Goal: Transaction & Acquisition: Purchase product/service

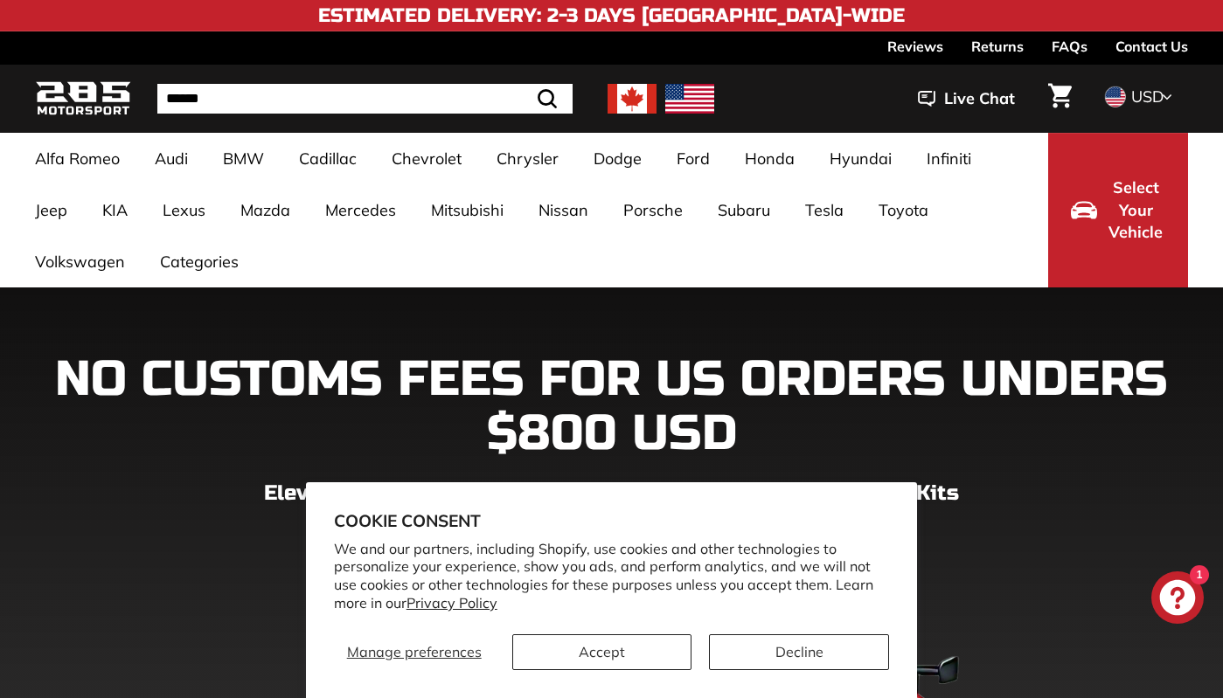
click at [999, 173] on ul "Alfa Romeo Giulia 952 [2016-2023] Audi A3 / S3 / RS3 A3-S3-RS3 8V [2015-2020] A…" at bounding box center [532, 210] width 1030 height 155
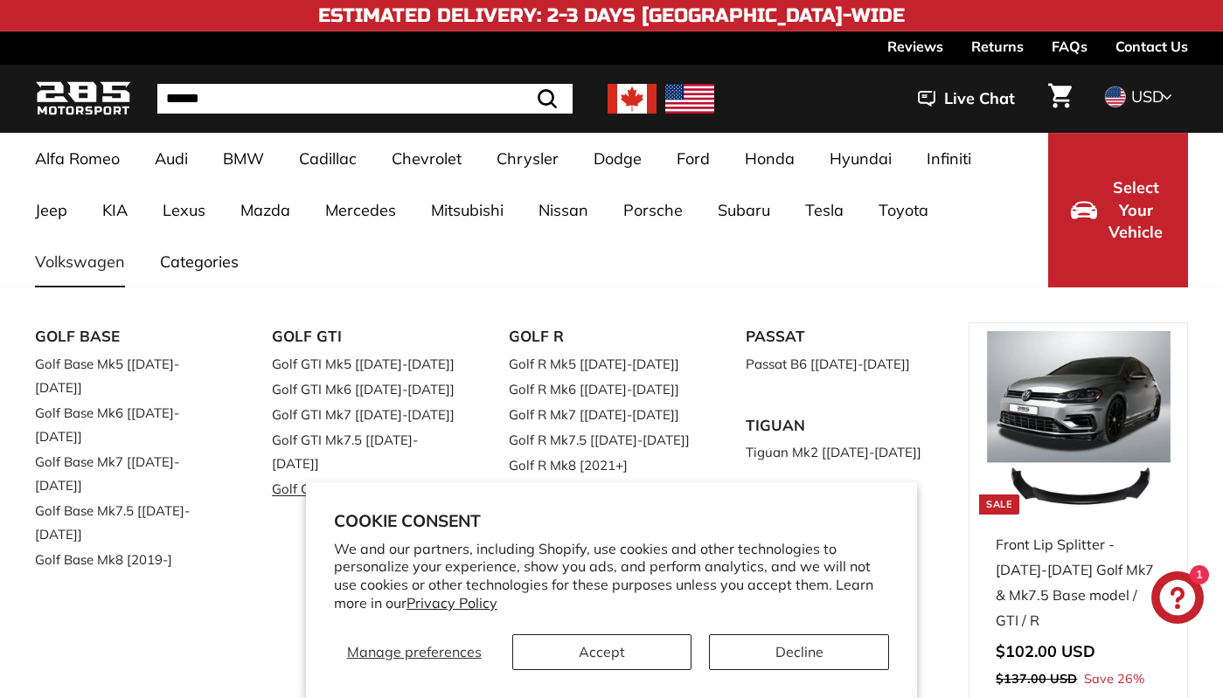
click at [343, 476] on link "Golf GTI Mk8 [2019-]" at bounding box center [366, 488] width 188 height 25
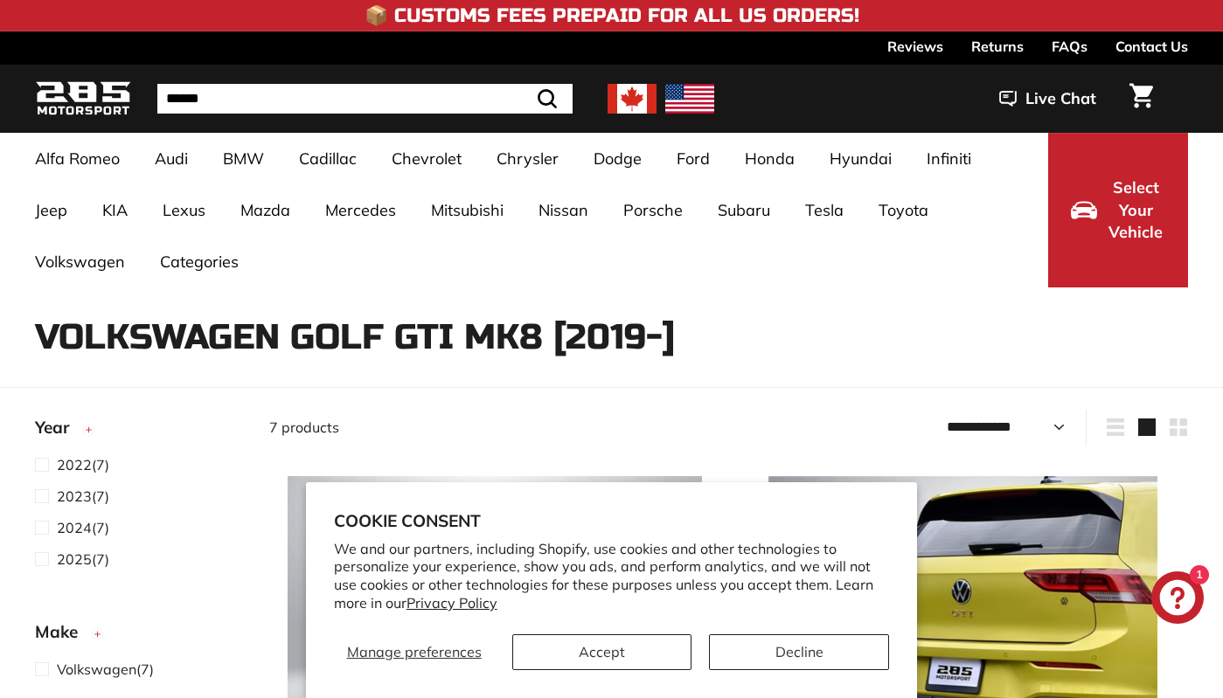
select select "**********"
click at [759, 648] on button "Decline" at bounding box center [799, 652] width 180 height 36
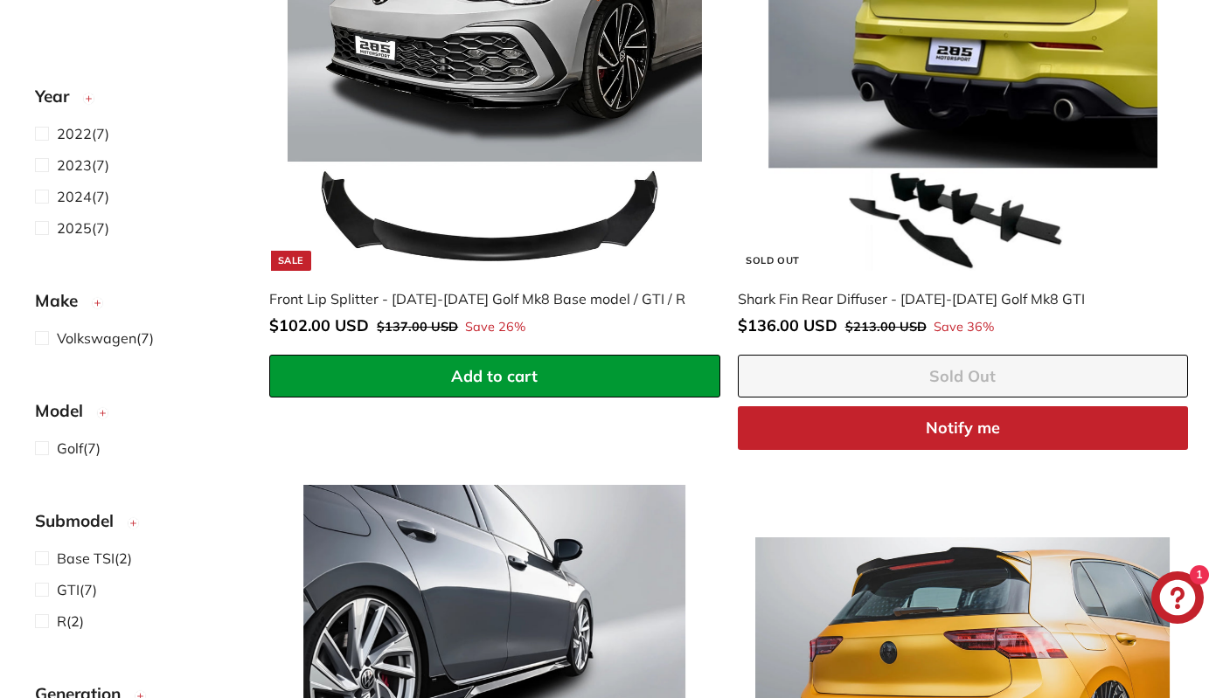
scroll to position [848, 0]
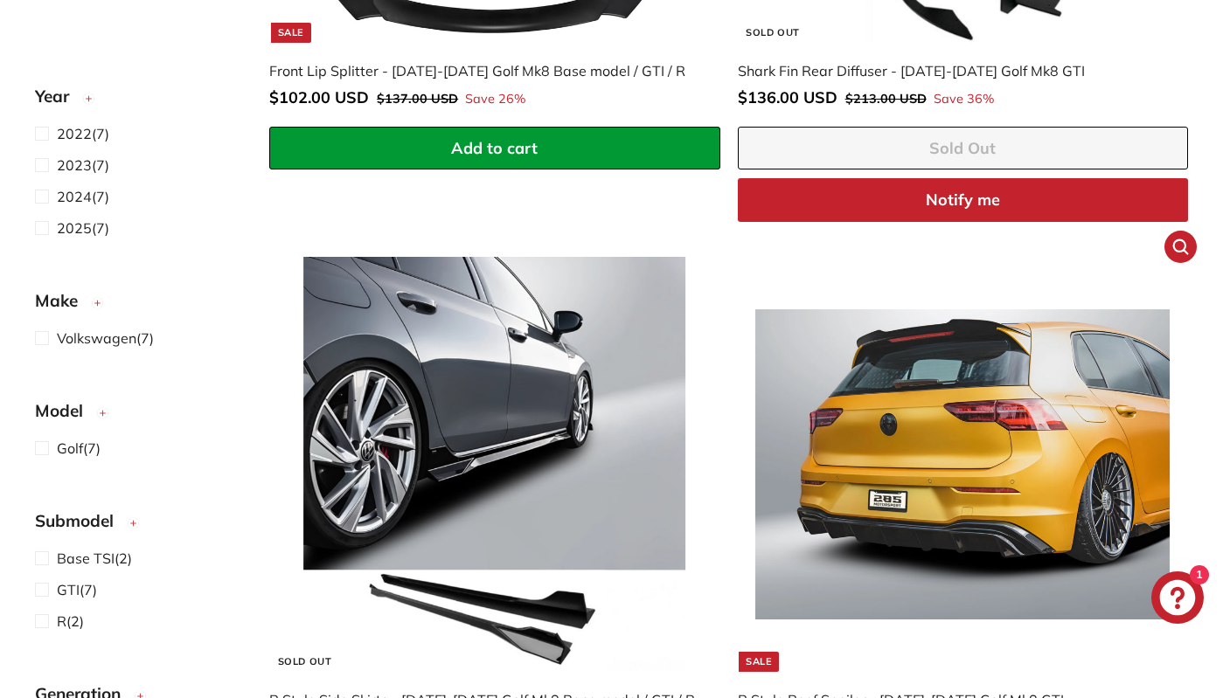
click at [1015, 335] on img at bounding box center [962, 464] width 414 height 414
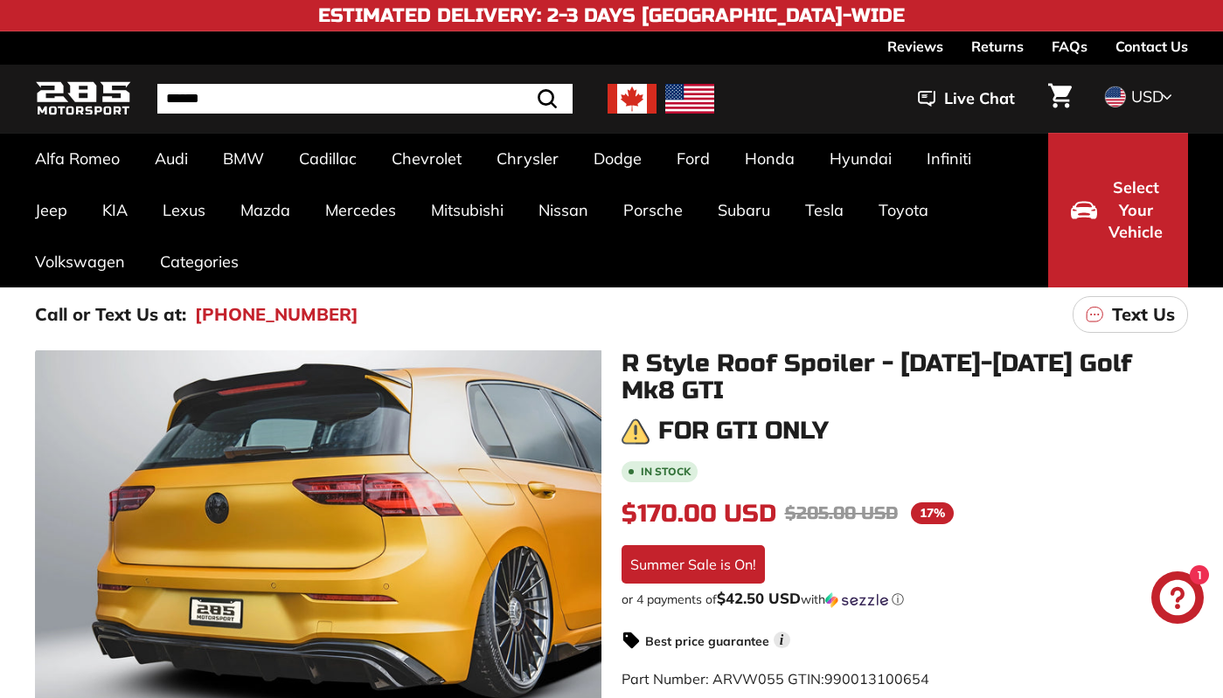
click at [704, 555] on div "Summer Sale is On!" at bounding box center [692, 564] width 143 height 38
click at [718, 571] on div "Summer Sale is On!" at bounding box center [692, 564] width 143 height 38
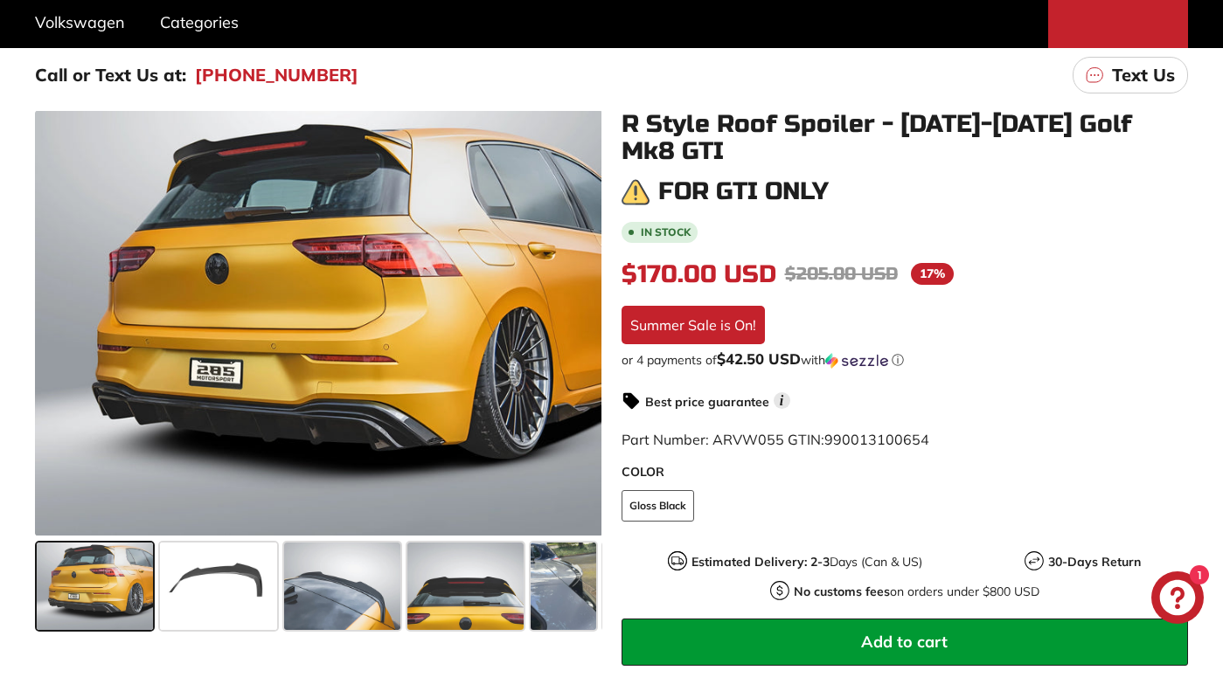
scroll to position [228, 0]
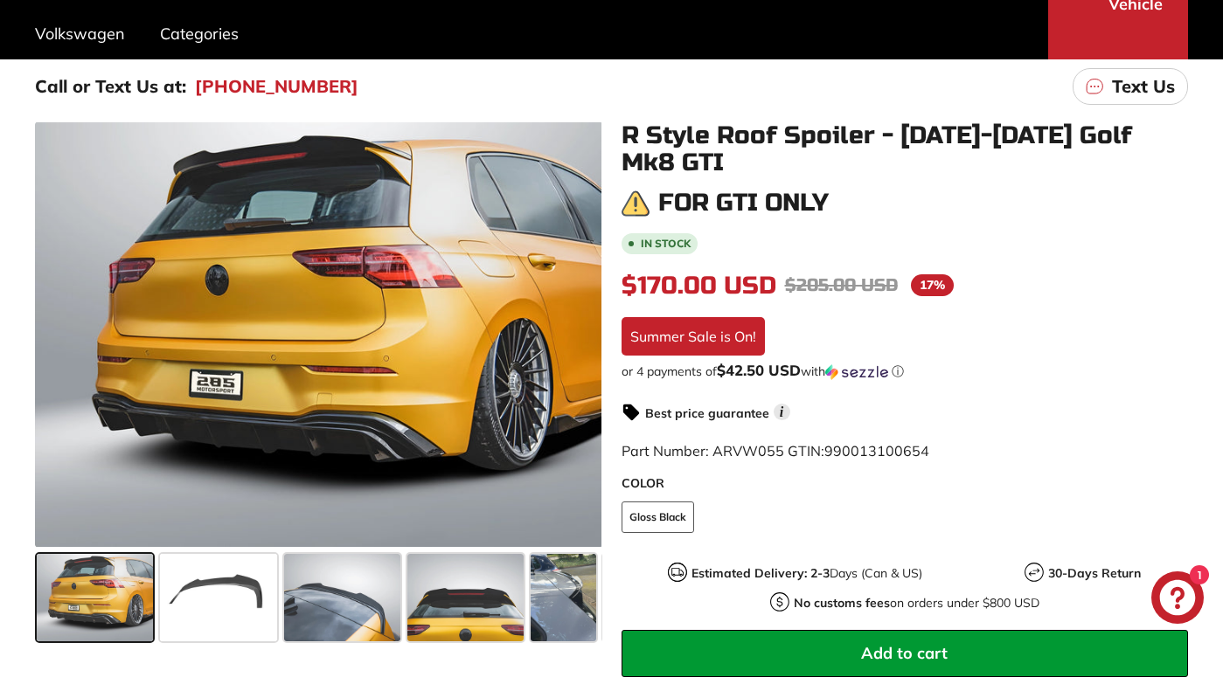
click at [937, 648] on span "Add to cart" at bounding box center [904, 653] width 87 height 20
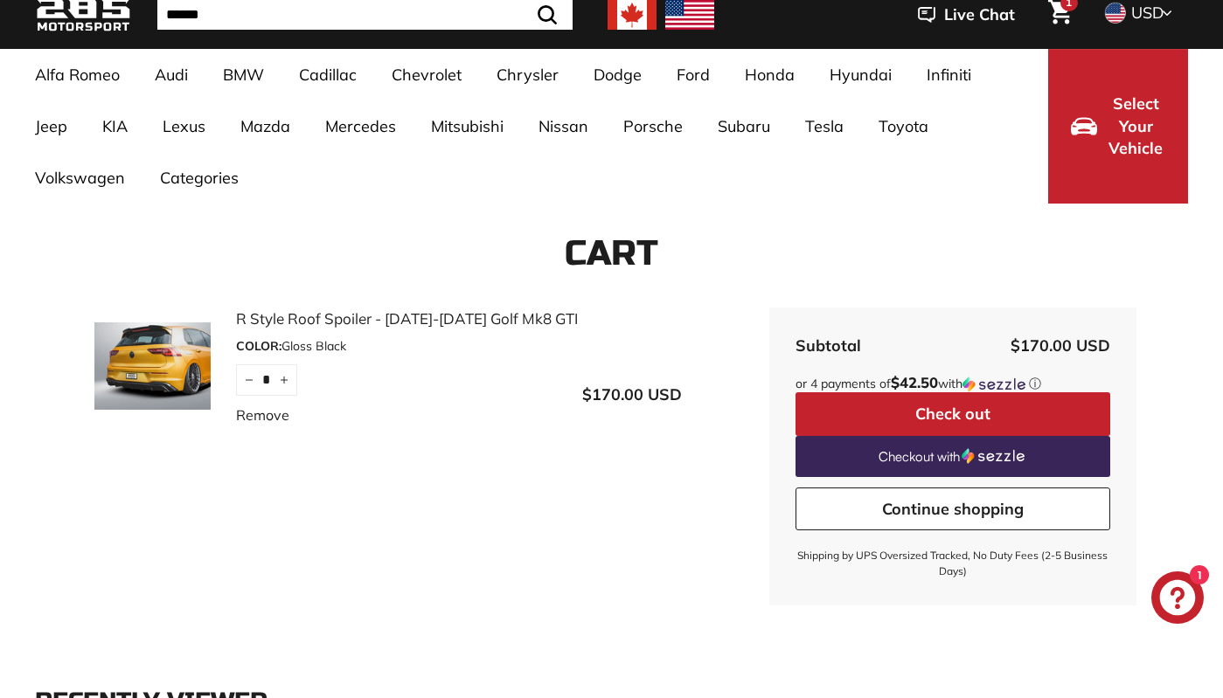
scroll to position [80, 0]
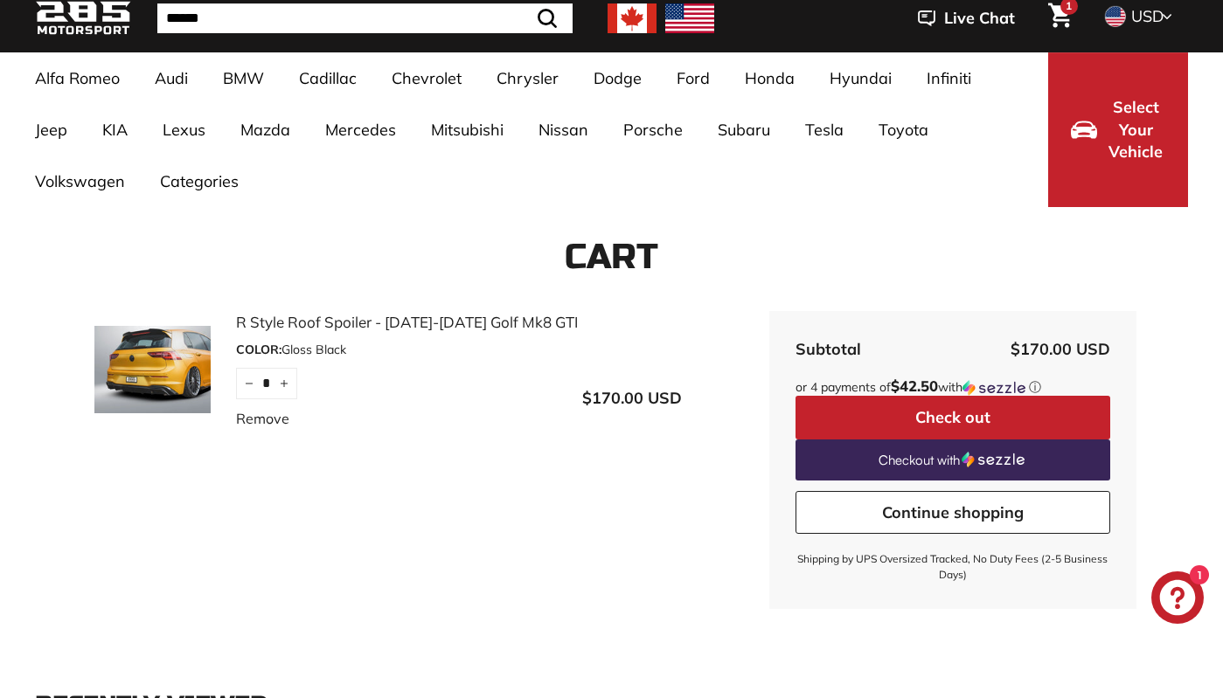
click at [966, 419] on button "Check out" at bounding box center [952, 418] width 315 height 44
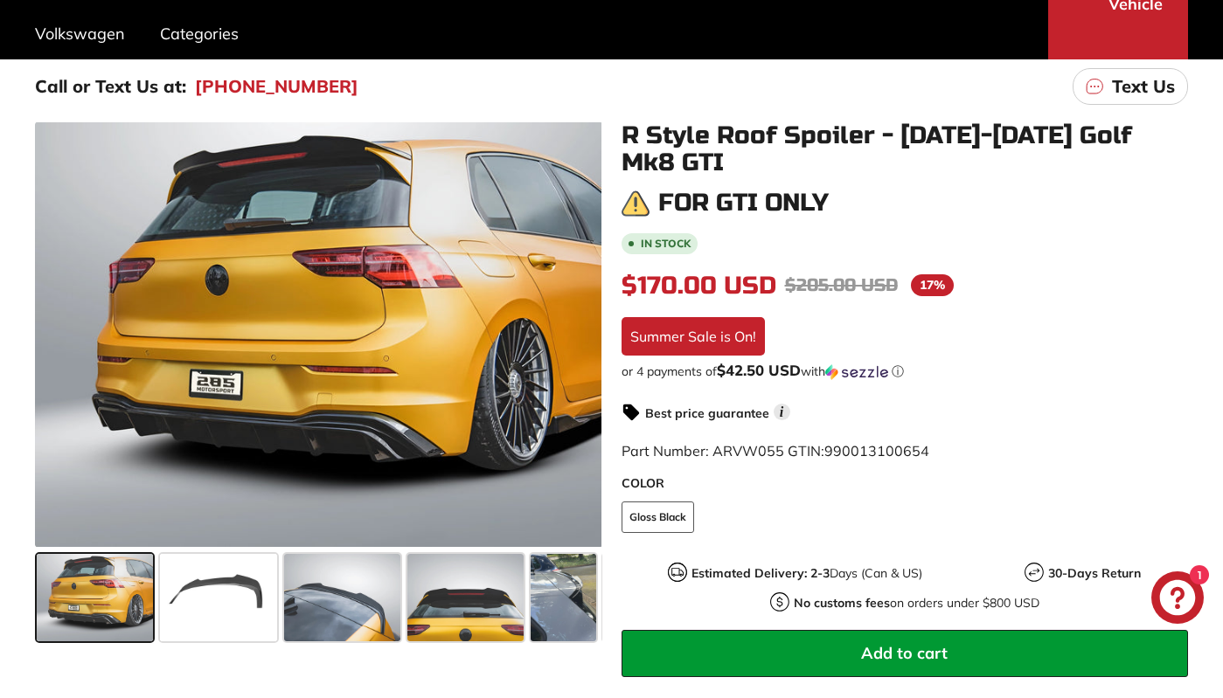
scroll to position [224, 0]
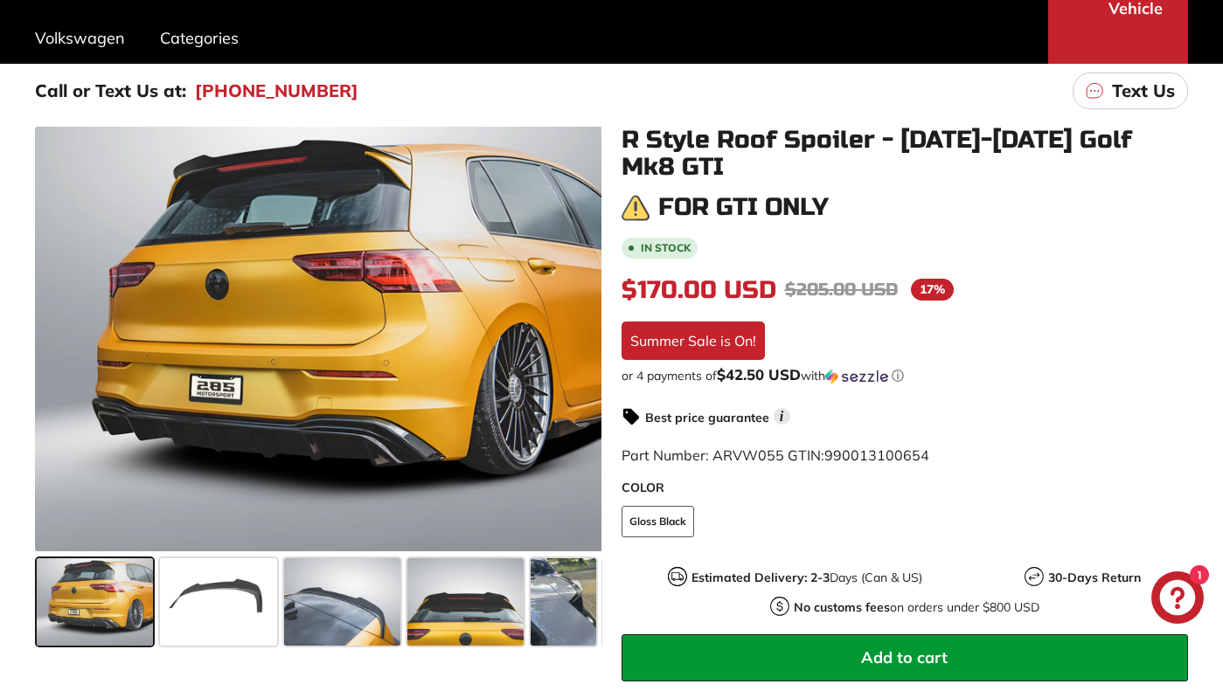
drag, startPoint x: 665, startPoint y: 345, endPoint x: 641, endPoint y: 332, distance: 27.0
click at [641, 333] on div "Summer Sale is On!" at bounding box center [692, 341] width 143 height 38
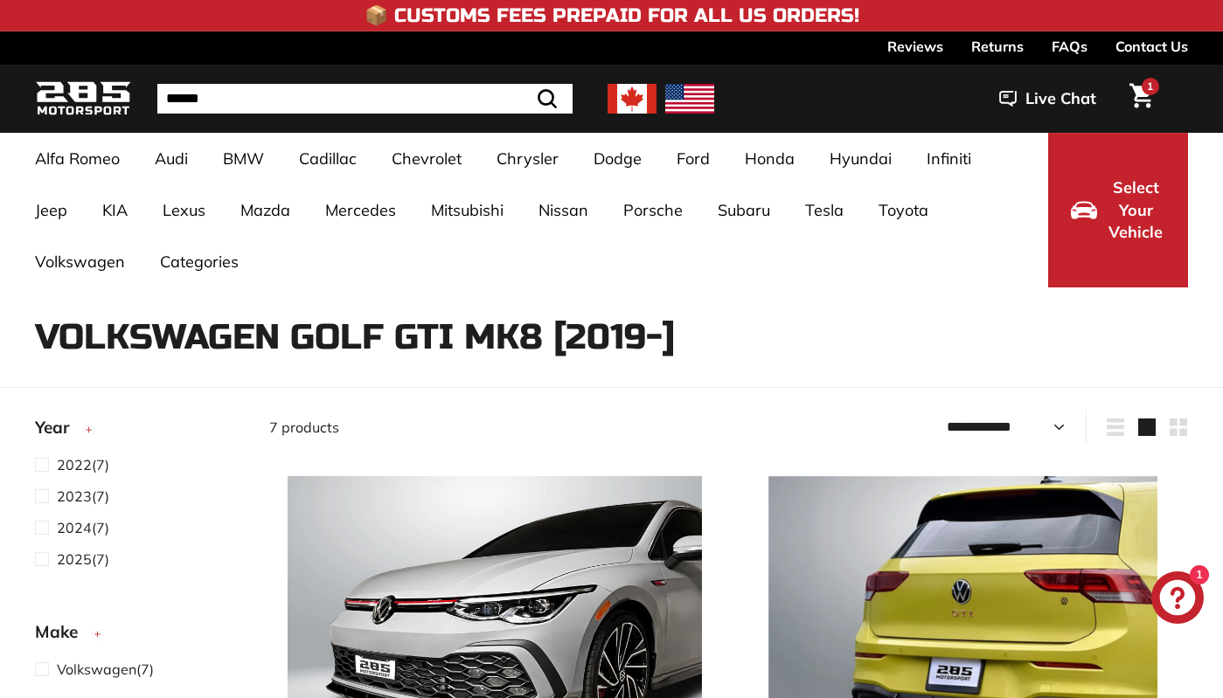
select select "**********"
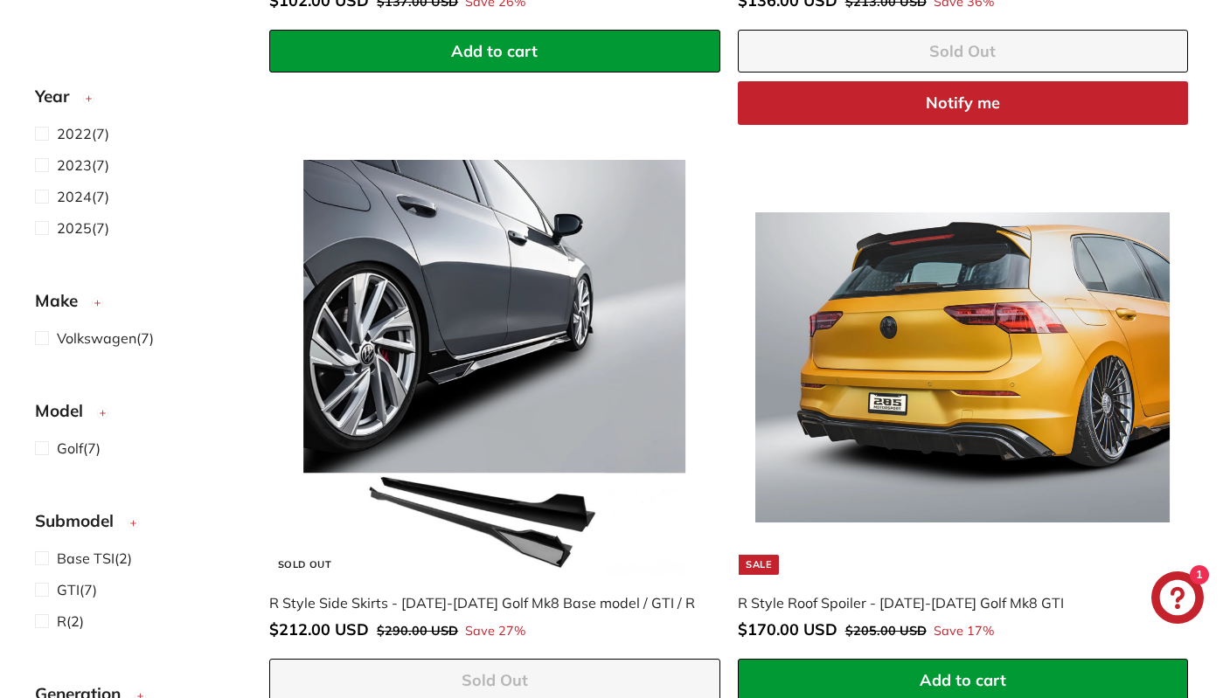
scroll to position [376, 0]
